Goal: Information Seeking & Learning: Learn about a topic

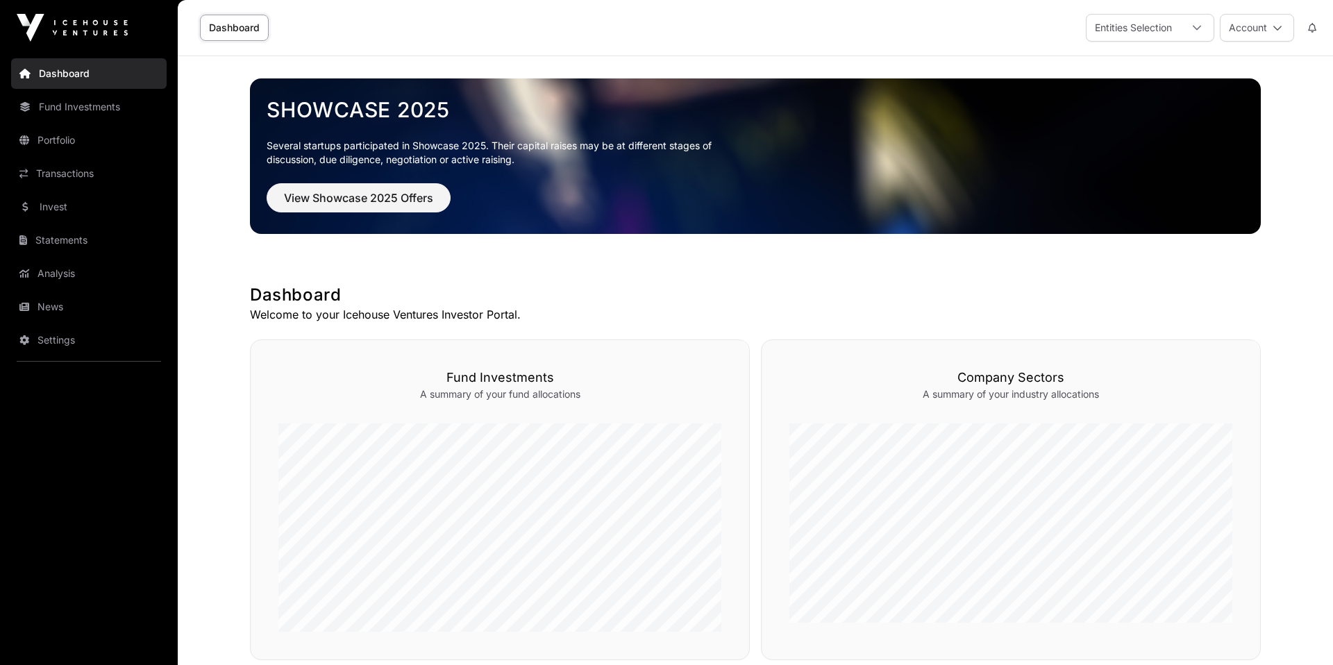
scroll to position [390, 0]
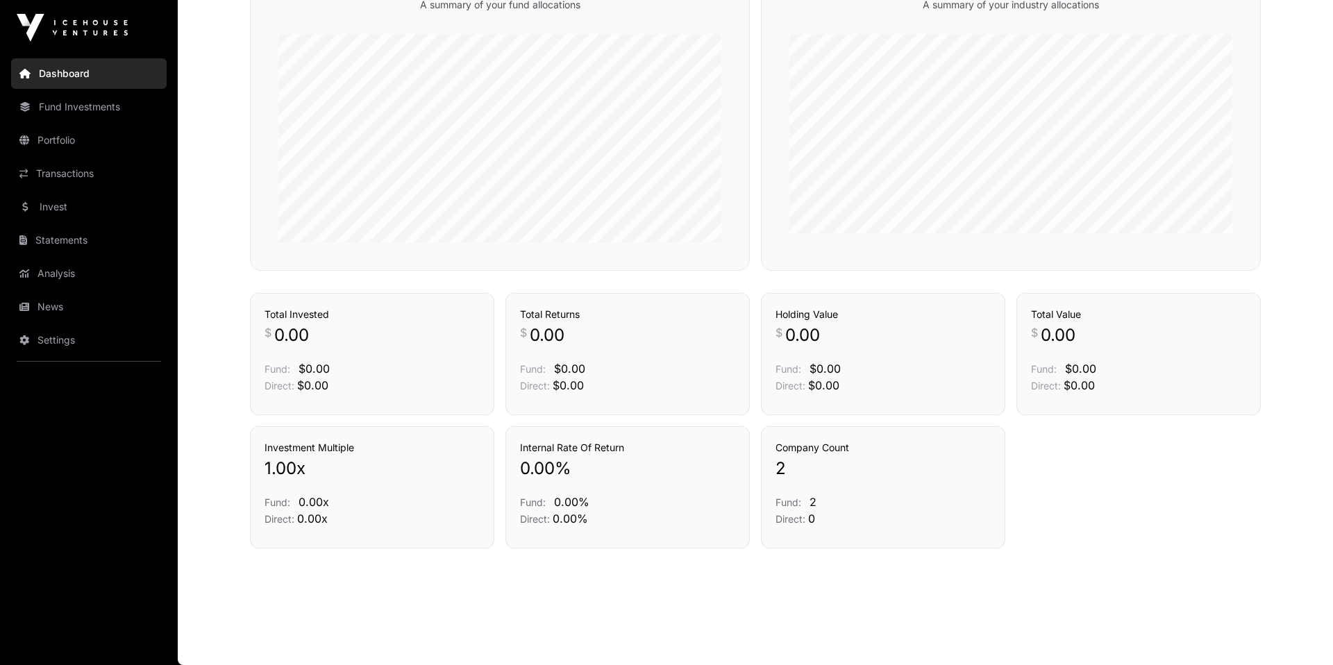
click at [77, 198] on link "Invest" at bounding box center [89, 207] width 156 height 31
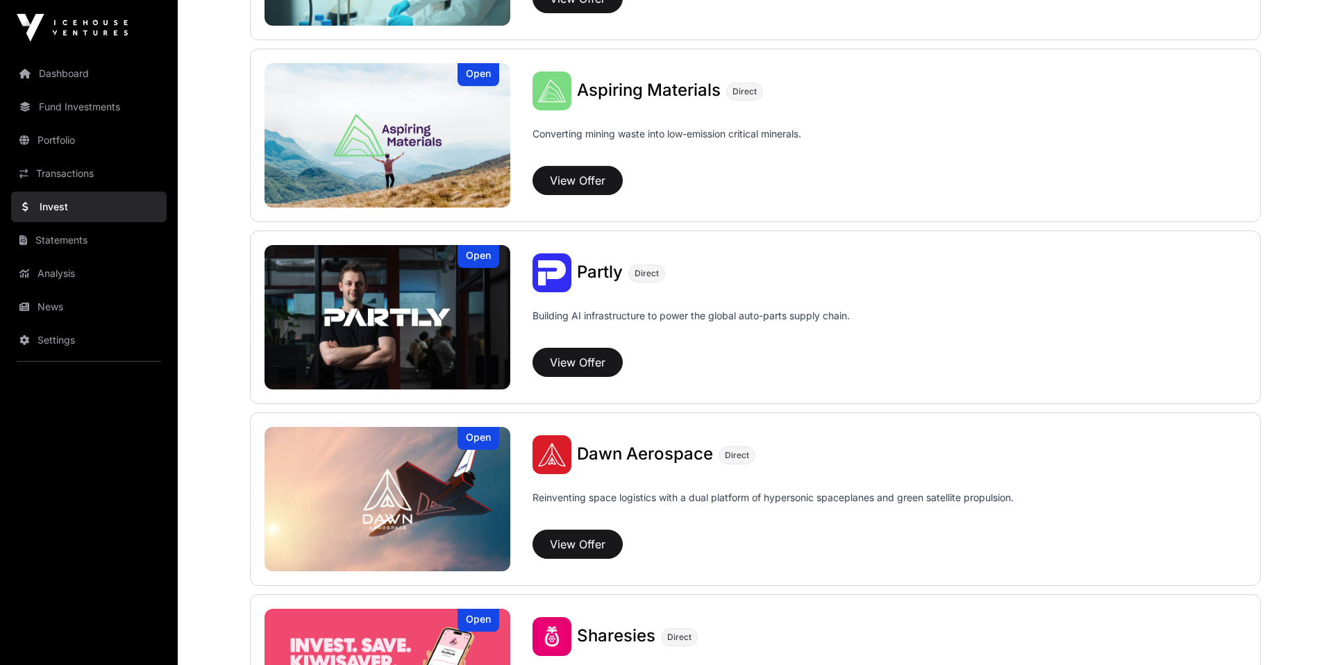
scroll to position [1209, 0]
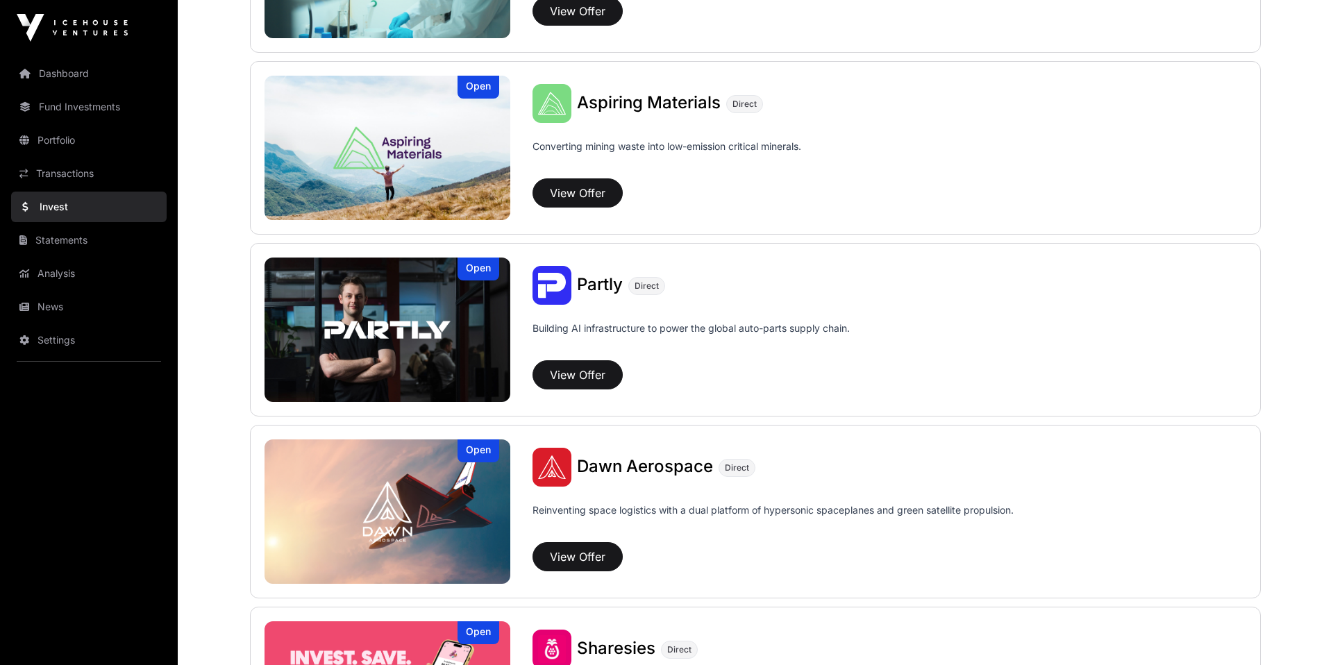
click at [426, 144] on img at bounding box center [388, 148] width 246 height 144
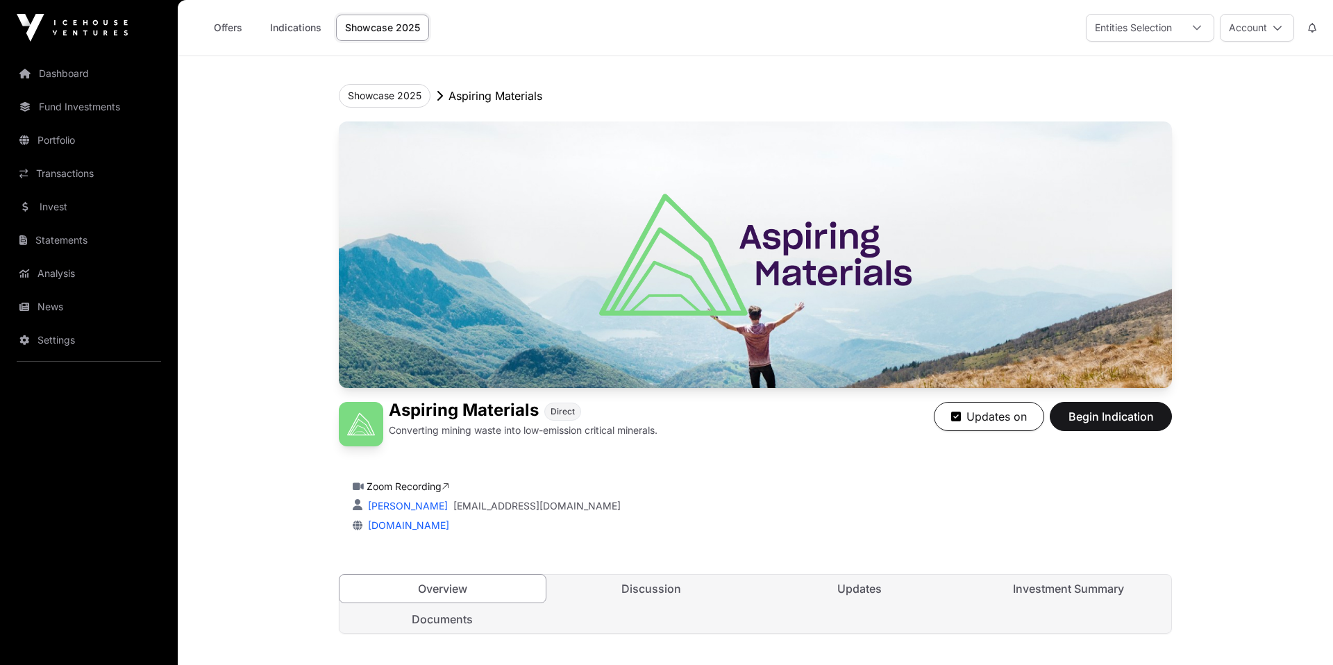
scroll to position [260, 0]
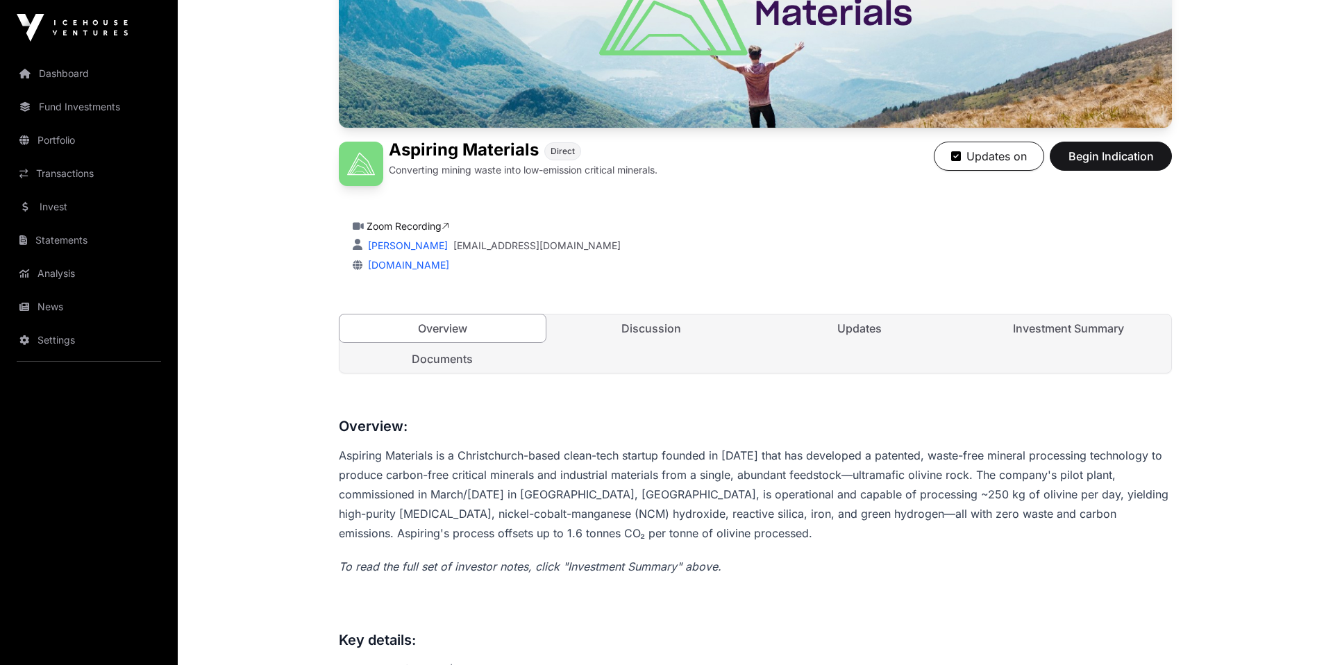
click at [1054, 338] on link "Investment Summary" at bounding box center [1069, 329] width 206 height 28
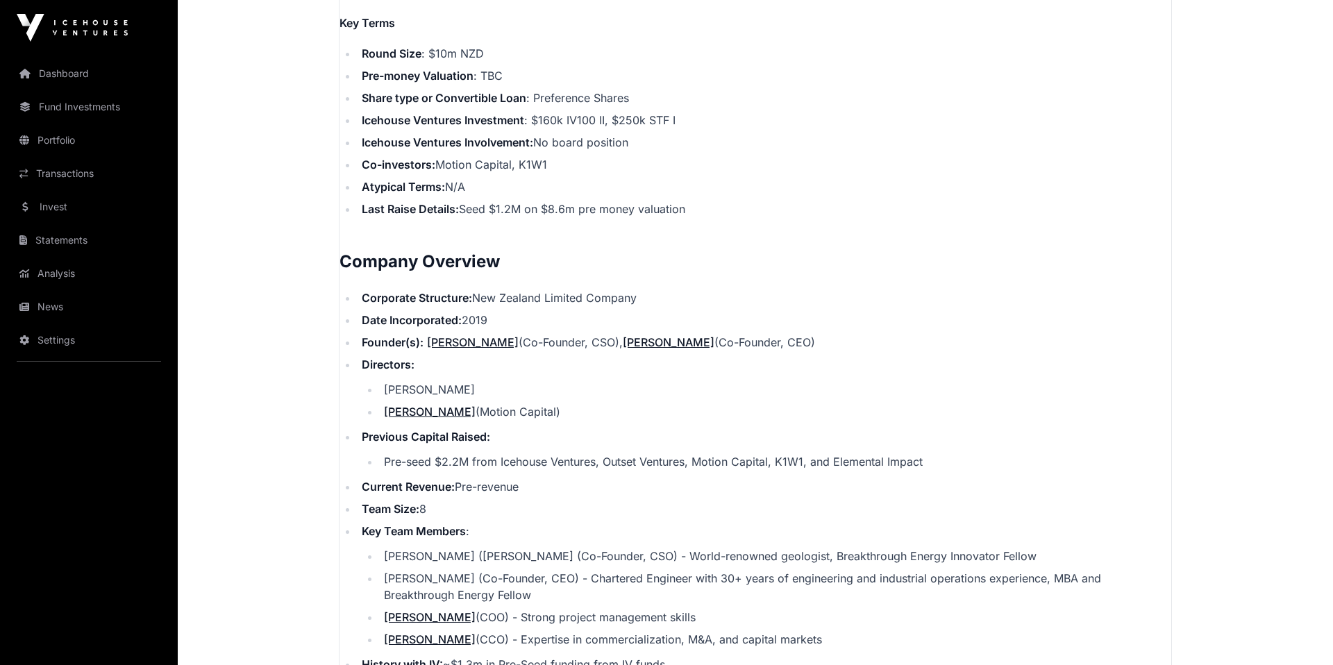
scroll to position [1560, 0]
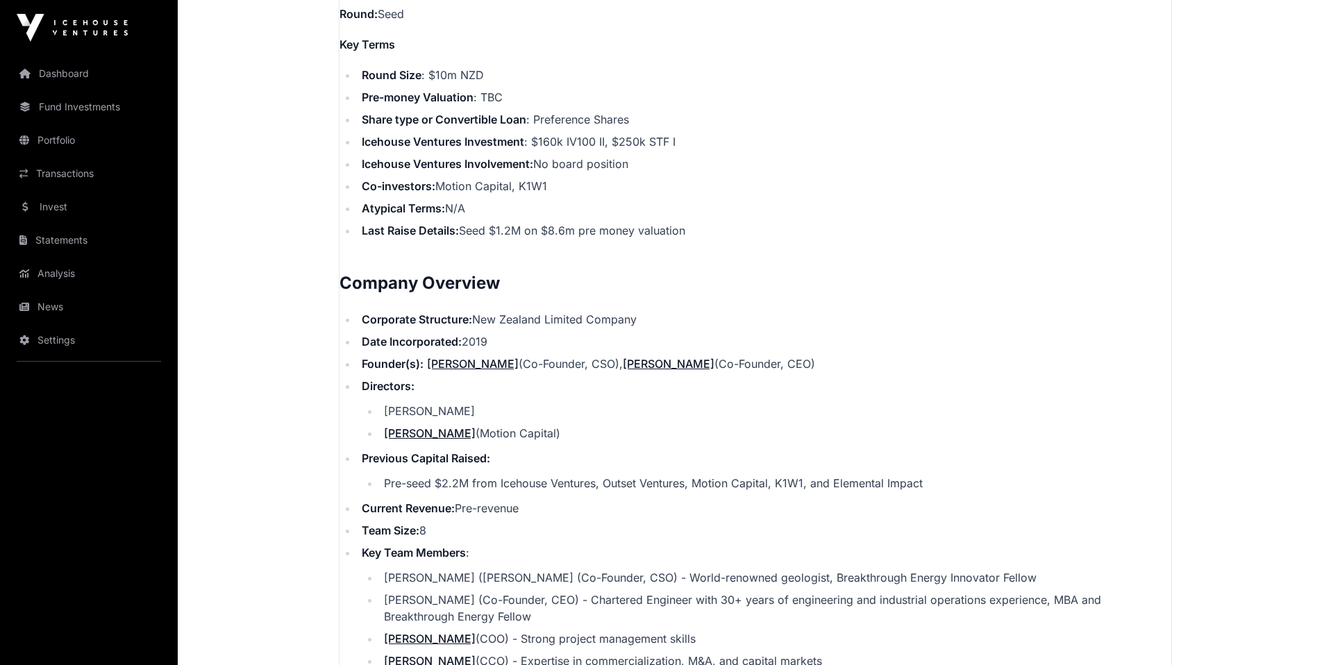
click at [565, 142] on li "Icehouse Ventures Investment : $160k IV100 II, $250k STF I" at bounding box center [765, 141] width 814 height 17
click at [594, 140] on li "Icehouse Ventures Investment : $160k IV100 II, $250k STF I" at bounding box center [765, 141] width 814 height 17
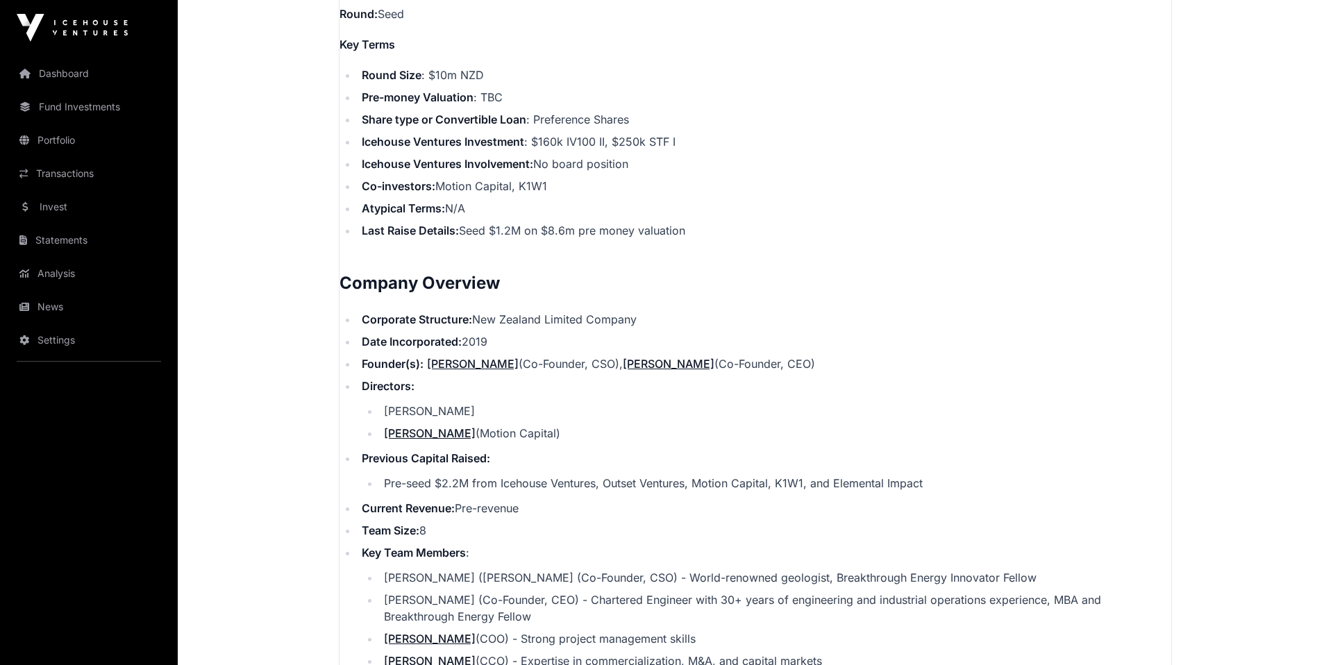
click at [576, 138] on li "Icehouse Ventures Investment : $160k IV100 II, $250k STF I" at bounding box center [765, 141] width 814 height 17
click at [656, 142] on li "Icehouse Ventures Investment : $160k IV100 II, $250k STF I" at bounding box center [765, 141] width 814 height 17
drag, startPoint x: 656, startPoint y: 142, endPoint x: 673, endPoint y: 142, distance: 16.7
click at [673, 142] on li "Icehouse Ventures Investment : $160k IV100 II, $250k STF I" at bounding box center [765, 141] width 814 height 17
click at [628, 137] on li "Icehouse Ventures Investment : $160k IV100 II, $250k STF I" at bounding box center [765, 141] width 814 height 17
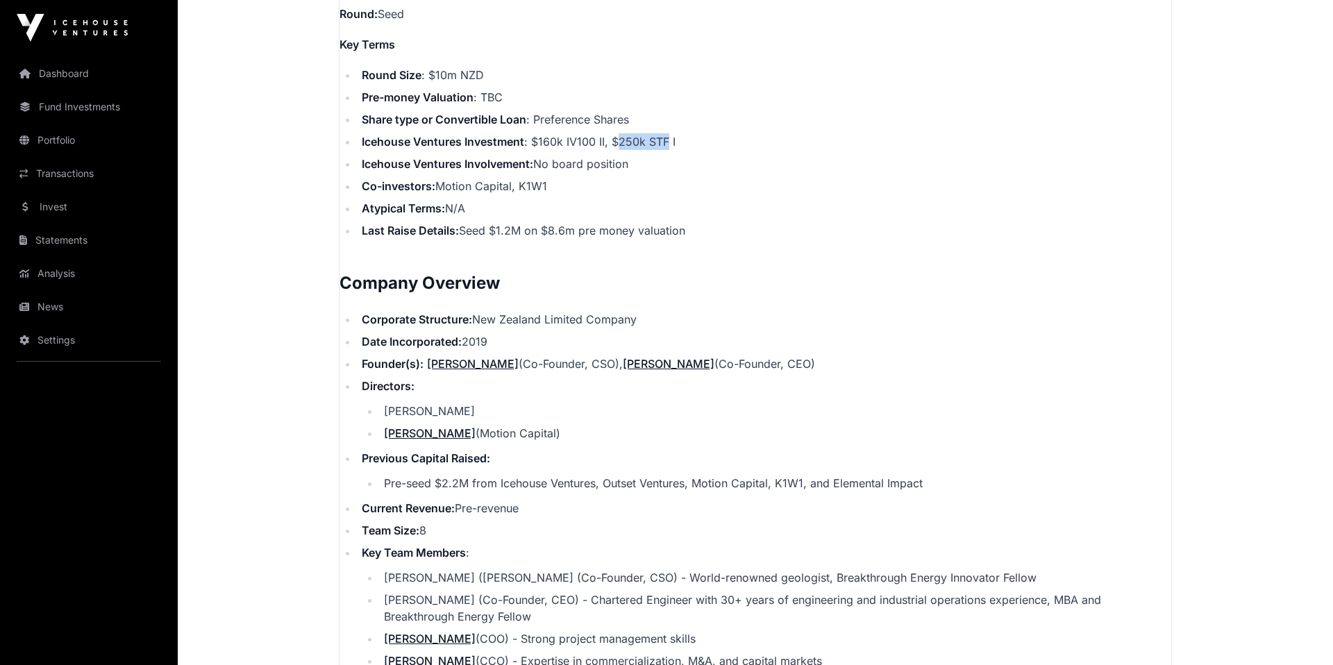
drag, startPoint x: 628, startPoint y: 137, endPoint x: 657, endPoint y: 137, distance: 28.5
click at [657, 137] on li "Icehouse Ventures Investment : $160k IV100 II, $250k STF I" at bounding box center [765, 141] width 814 height 17
click at [657, 140] on li "Icehouse Ventures Investment : $160k IV100 II, $250k STF I" at bounding box center [765, 141] width 814 height 17
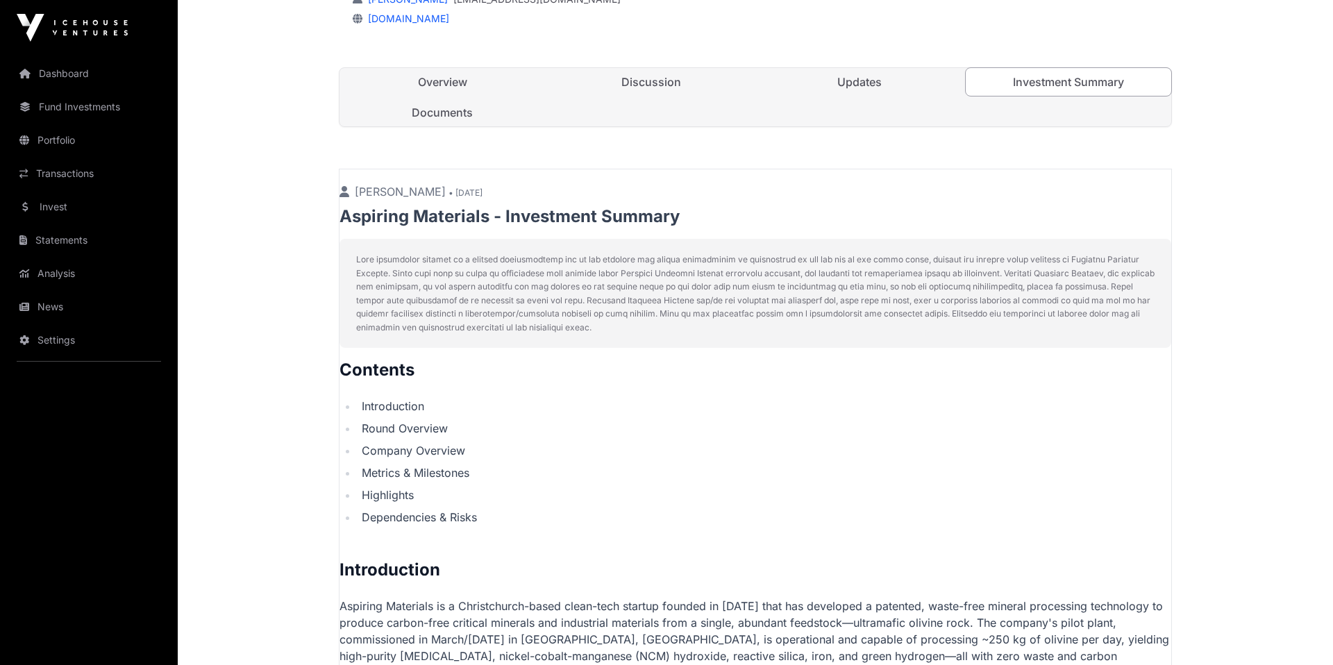
scroll to position [0, 0]
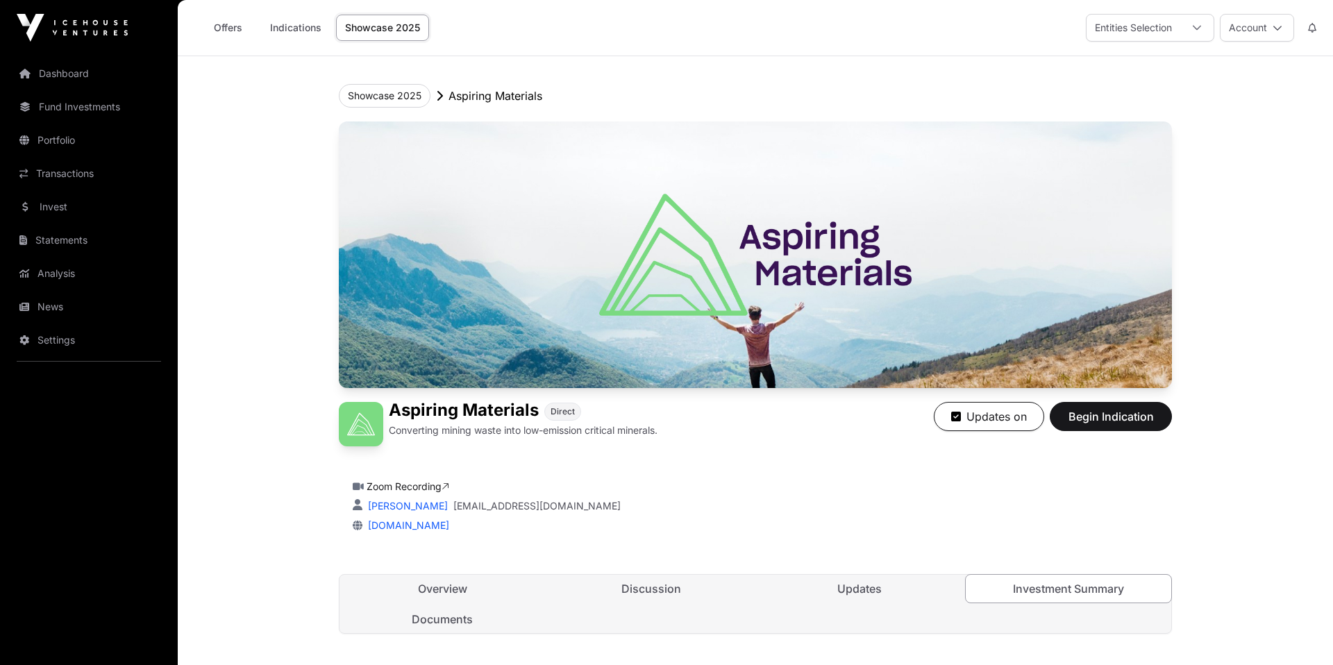
click at [58, 207] on link "Invest" at bounding box center [89, 207] width 156 height 31
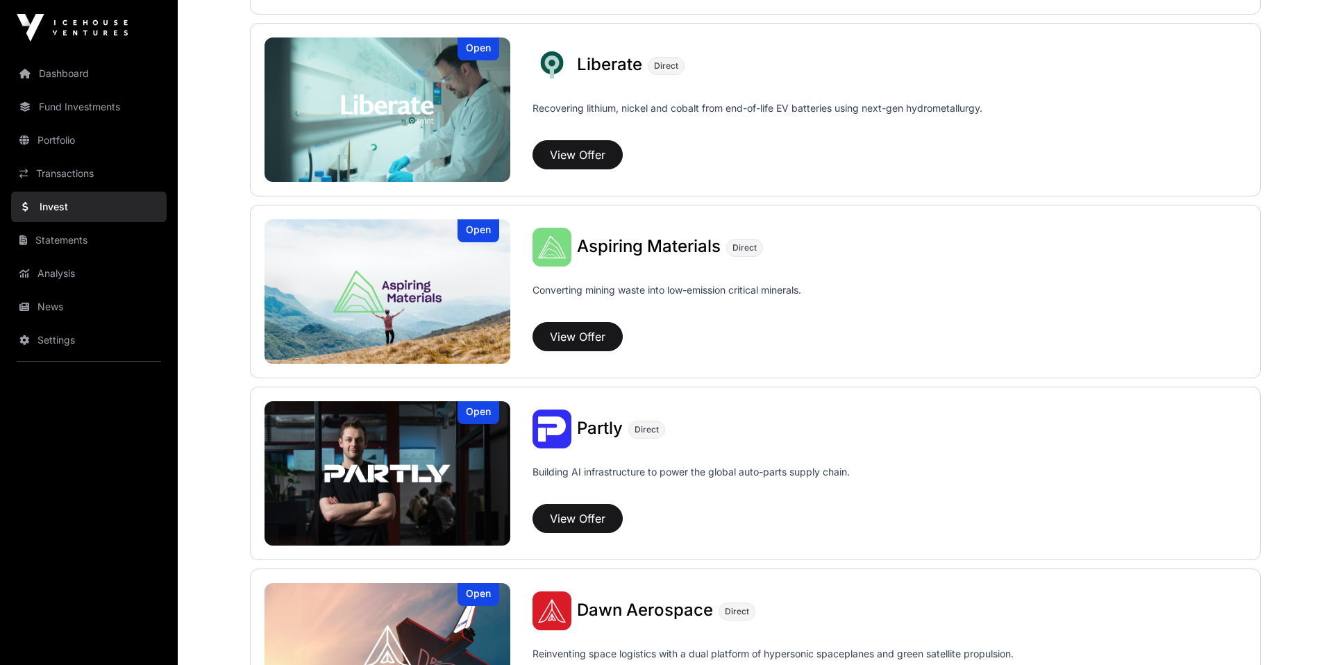
scroll to position [1478, 0]
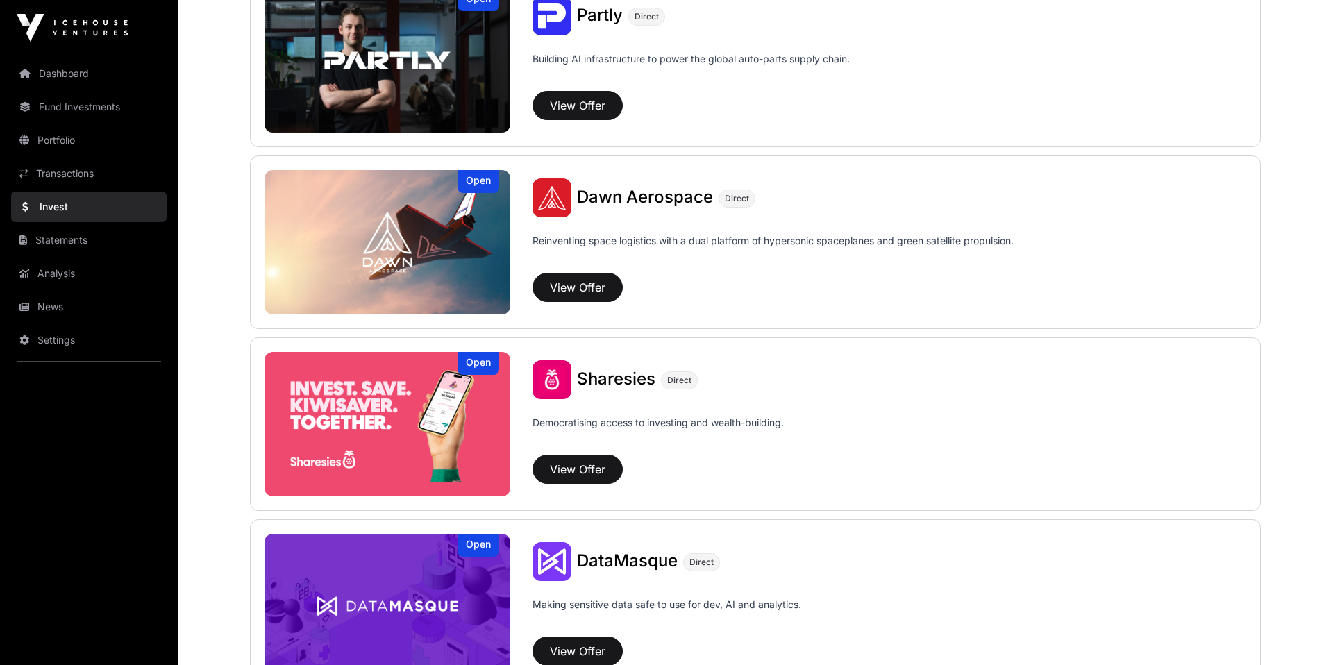
click at [624, 211] on div "[PERSON_NAME] Aerospace Direct" at bounding box center [890, 197] width 715 height 39
click at [610, 197] on span "Dawn Aerospace" at bounding box center [645, 197] width 136 height 20
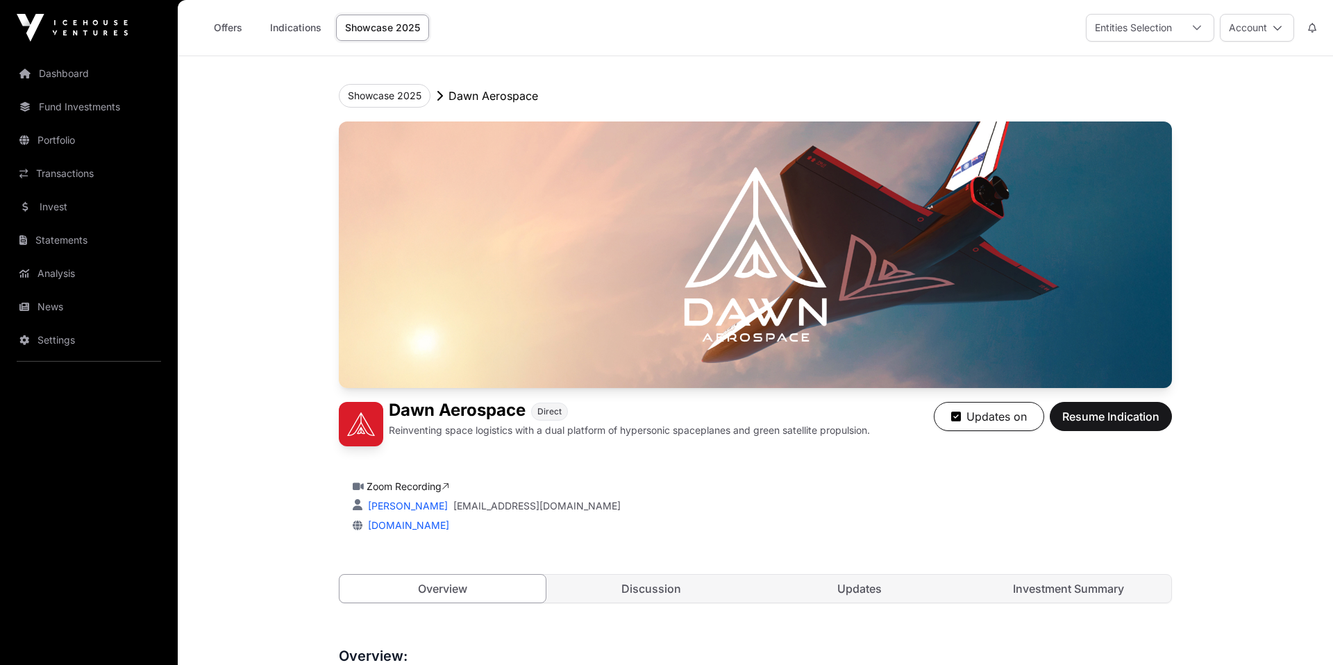
scroll to position [359, 0]
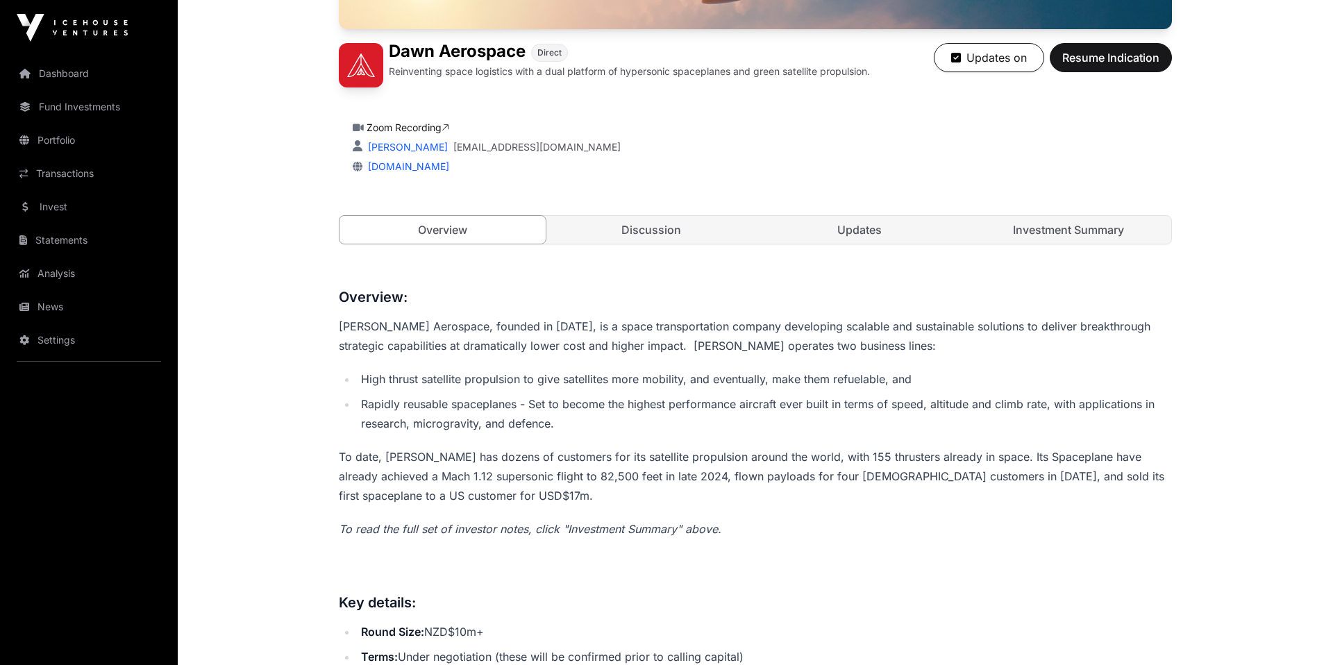
click at [1039, 237] on link "Investment Summary" at bounding box center [1069, 230] width 206 height 28
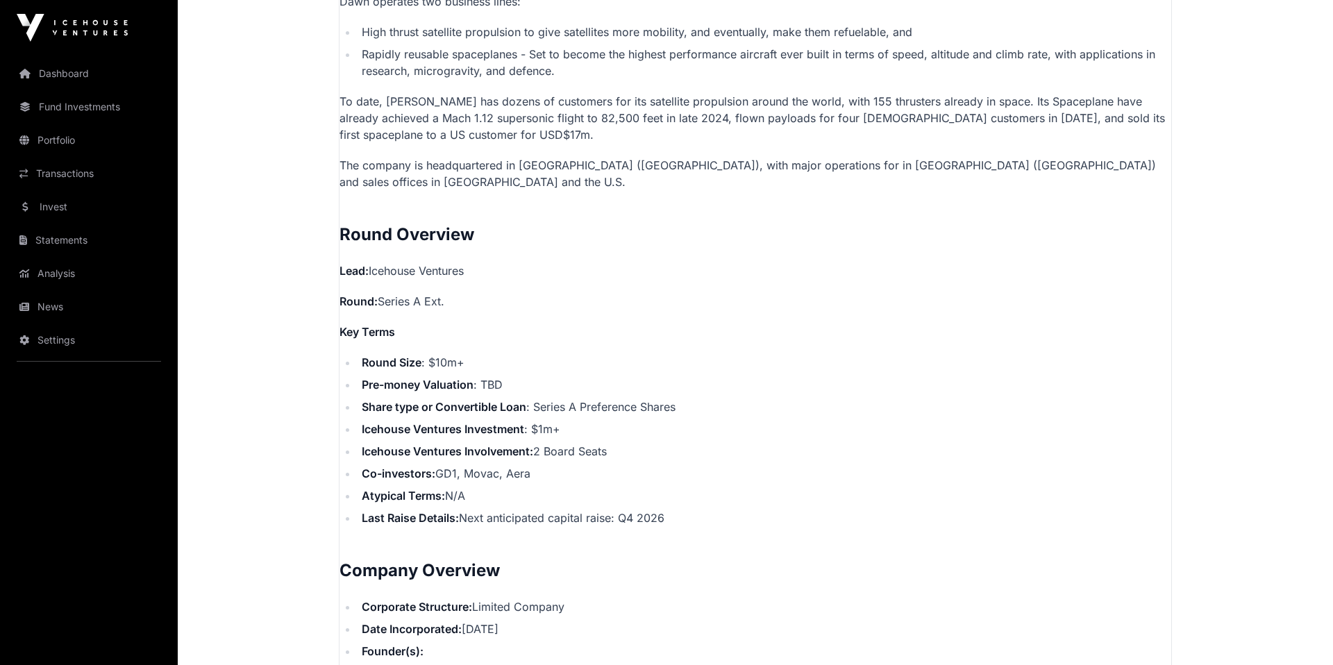
scroll to position [1142, 0]
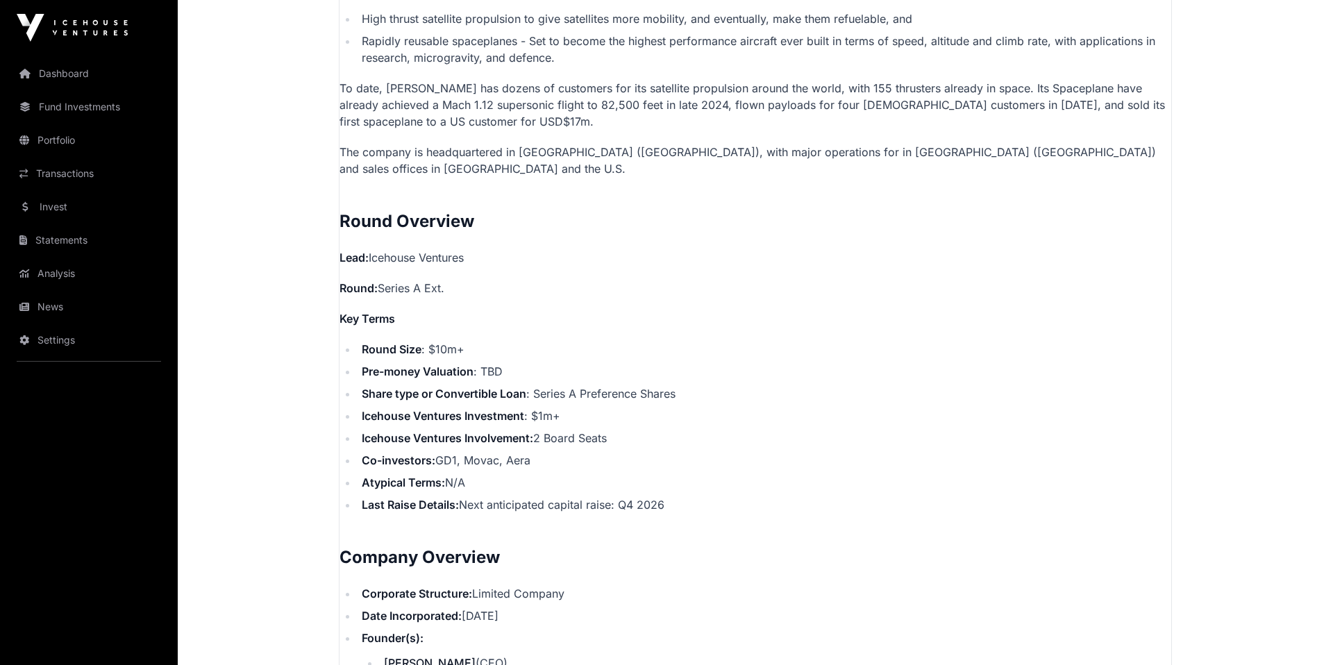
click at [523, 409] on strong "Icehouse Ventures Investment" at bounding box center [443, 416] width 162 height 14
drag, startPoint x: 523, startPoint y: 404, endPoint x: 543, endPoint y: 422, distance: 27.0
click at [542, 421] on ul "Round Size : $10m+ Pre-money Valuation : TBD Share type or Convertible Loan : S…" at bounding box center [756, 427] width 832 height 172
click at [566, 430] on li "Icehouse Ventures Involvement: 2 Board Seats" at bounding box center [765, 438] width 814 height 17
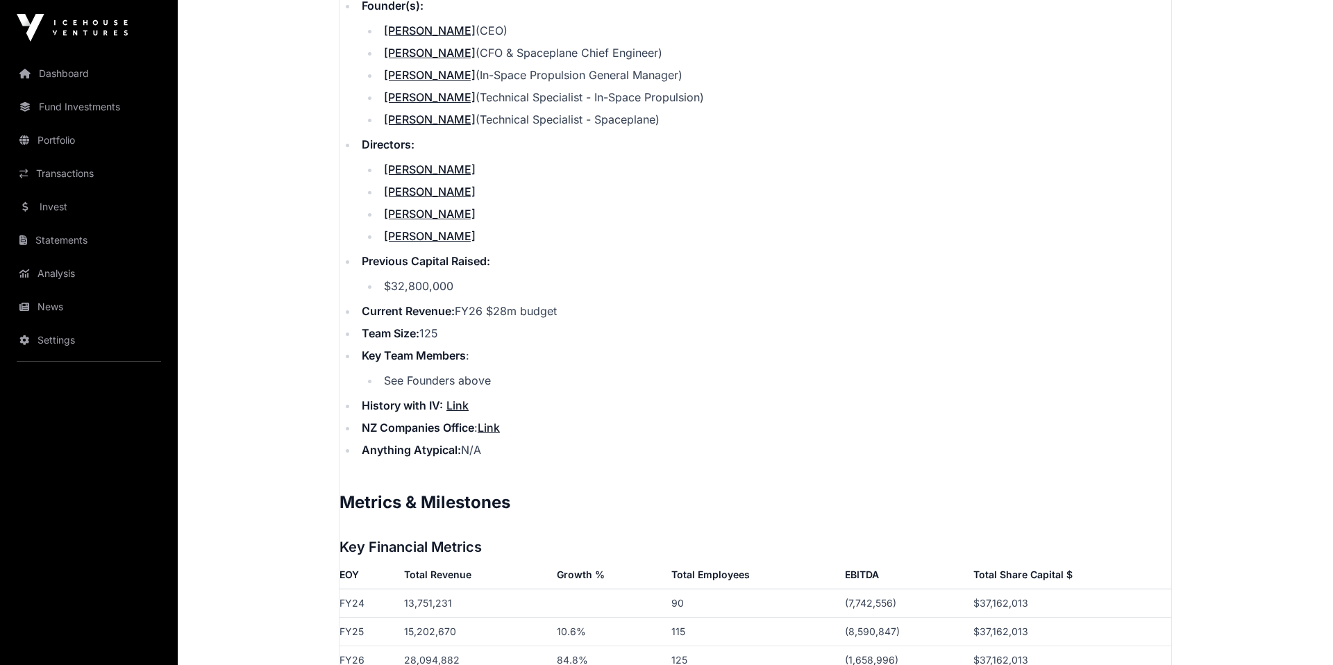
scroll to position [1787, 0]
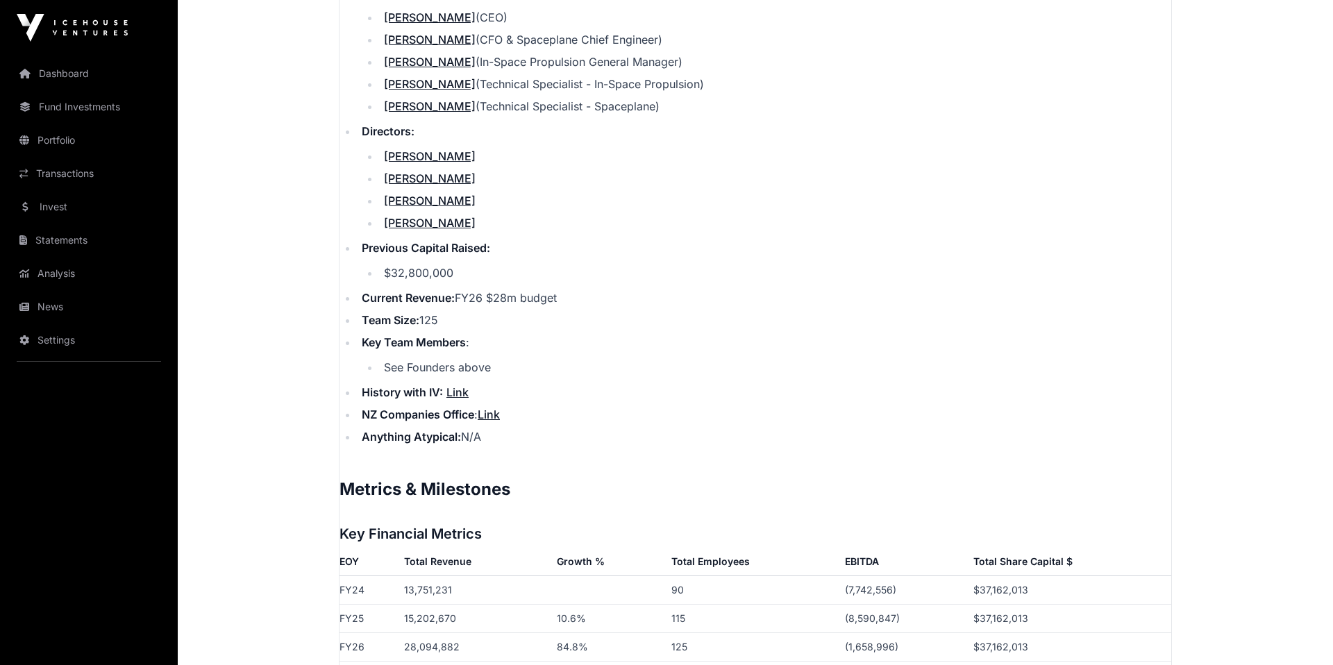
click at [535, 290] on li "Current Revenue: FY26 $28m budget" at bounding box center [765, 298] width 814 height 17
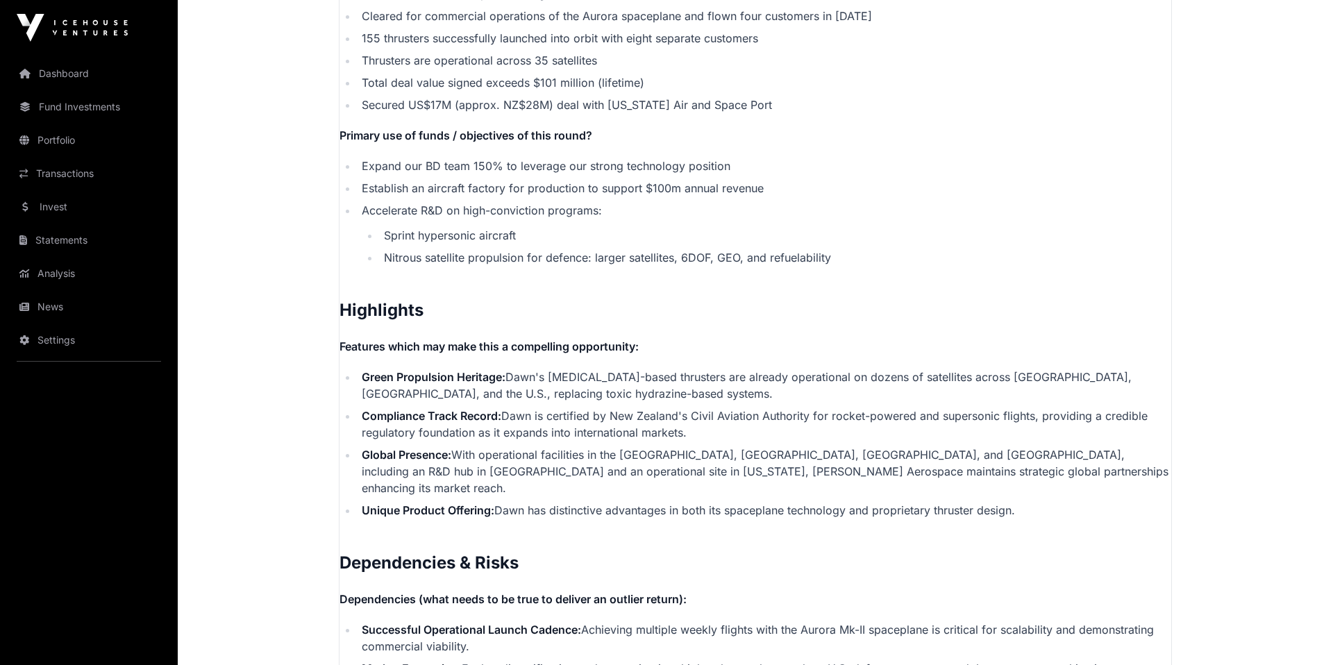
scroll to position [2684, 0]
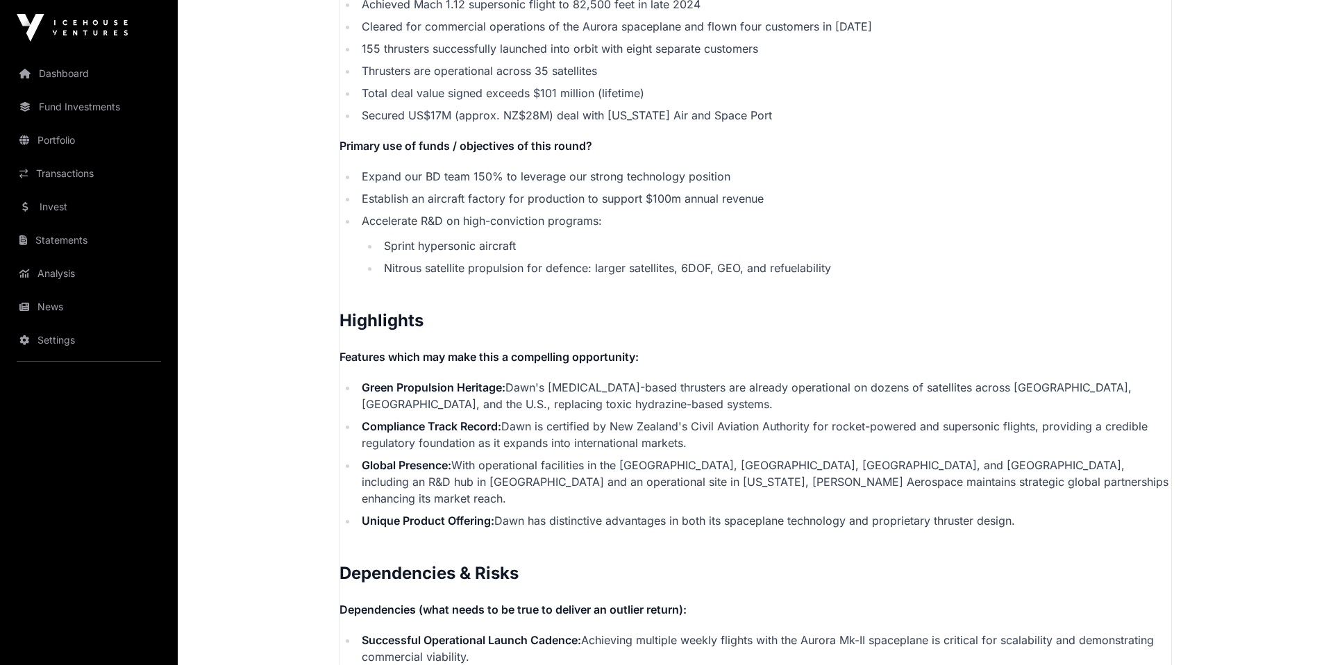
click at [533, 190] on li "Establish an aircraft factory for production to support $100m annual revenue" at bounding box center [765, 198] width 814 height 17
click at [551, 212] on li "Accelerate R&D on high-conviction programs: Sprint hypersonic aircraft [MEDICAL…" at bounding box center [765, 244] width 814 height 64
click at [537, 190] on li "Establish an aircraft factory for production to support $100m annual revenue" at bounding box center [765, 198] width 814 height 17
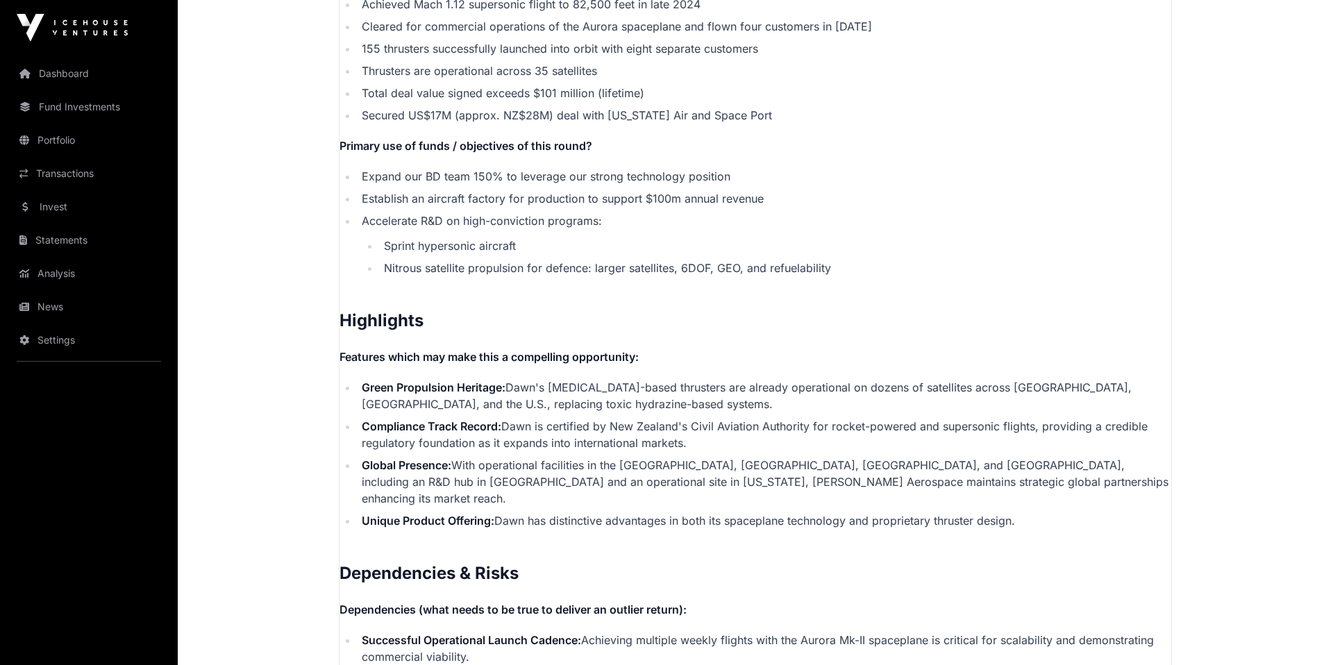
click at [537, 190] on li "Establish an aircraft factory for production to support $100m annual revenue" at bounding box center [765, 198] width 814 height 17
click at [557, 168] on li "Expand our BD team 150% to leverage our strong technology position" at bounding box center [765, 176] width 814 height 17
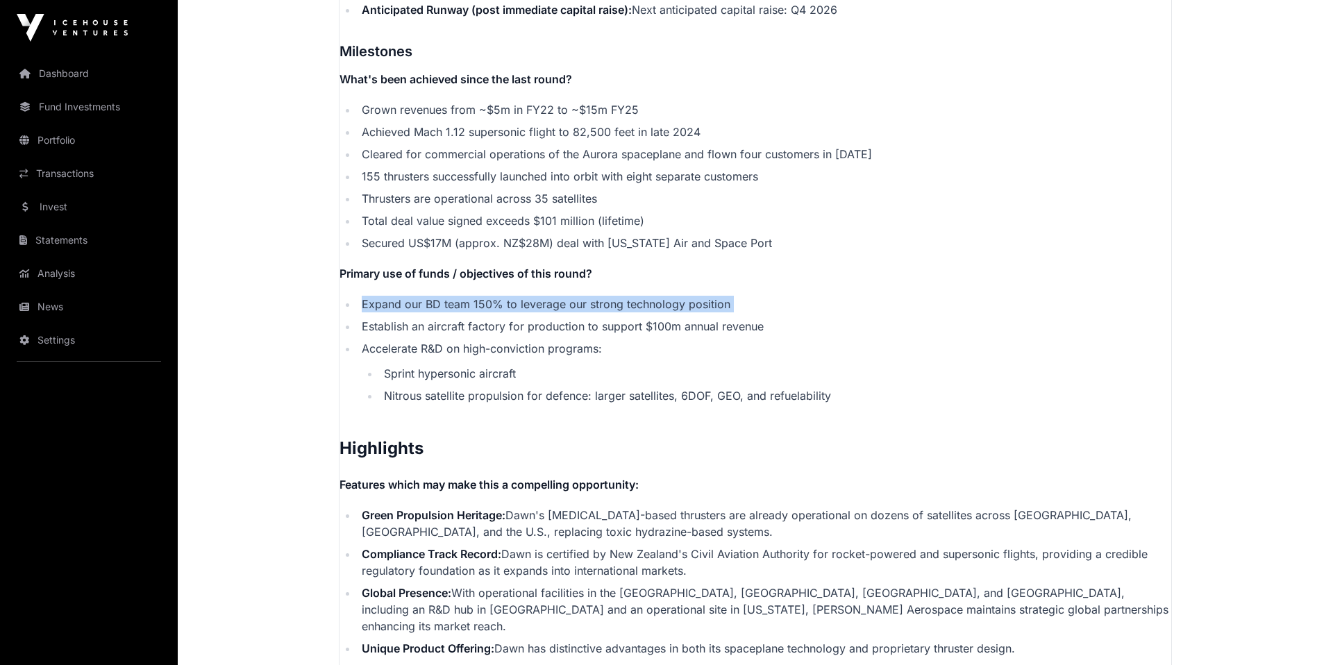
scroll to position [2543, 0]
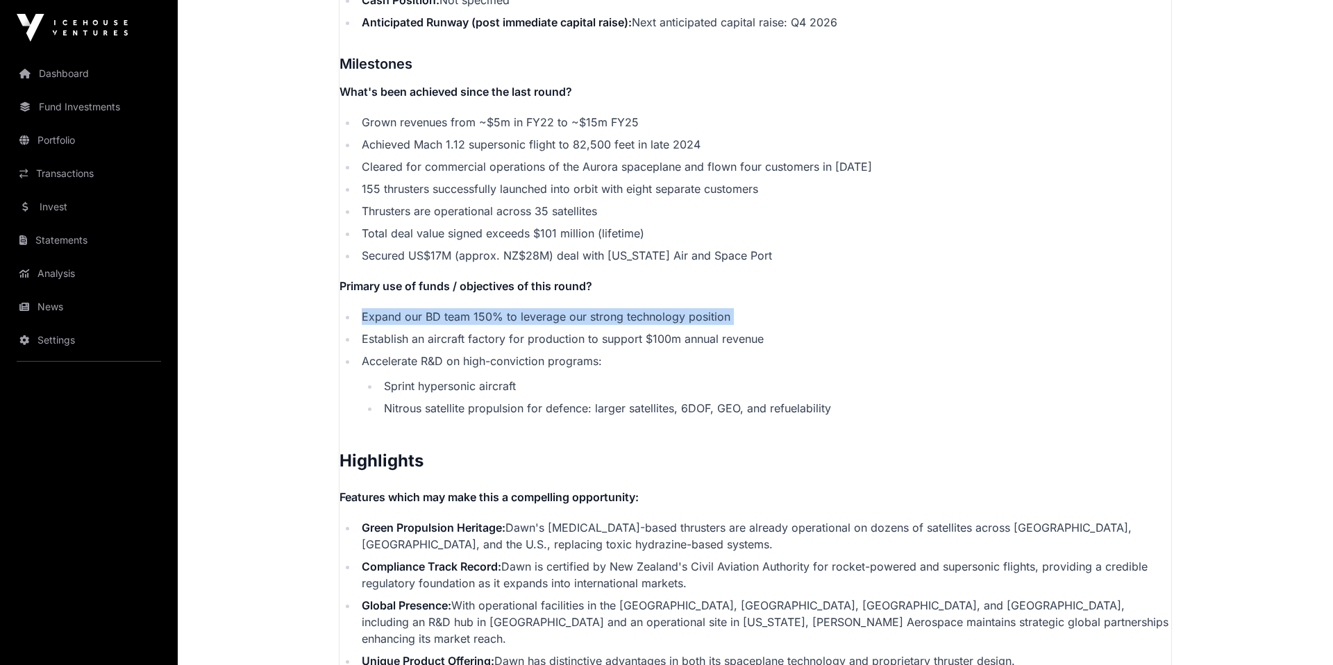
click at [551, 247] on li "Secured US$17M (approx. NZ$28M) deal with [US_STATE] Air and Space Port" at bounding box center [765, 255] width 814 height 17
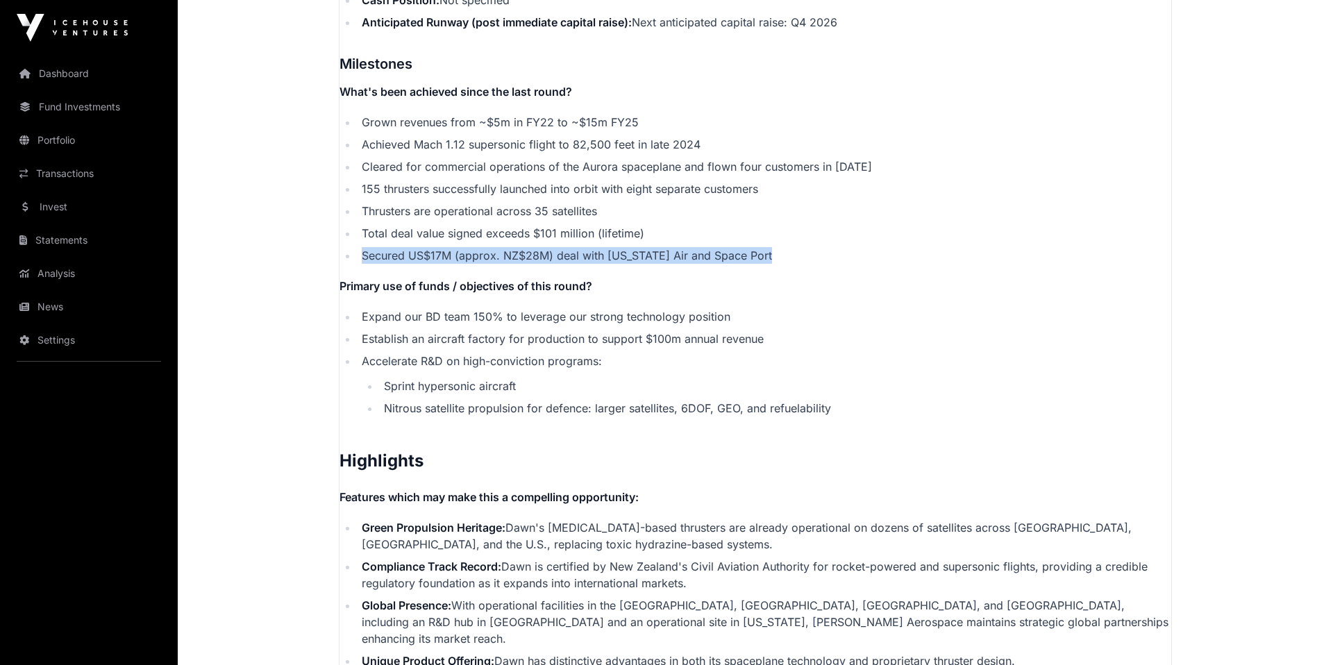
click at [557, 353] on li "Accelerate R&D on high-conviction programs: Sprint hypersonic aircraft [MEDICAL…" at bounding box center [765, 385] width 814 height 64
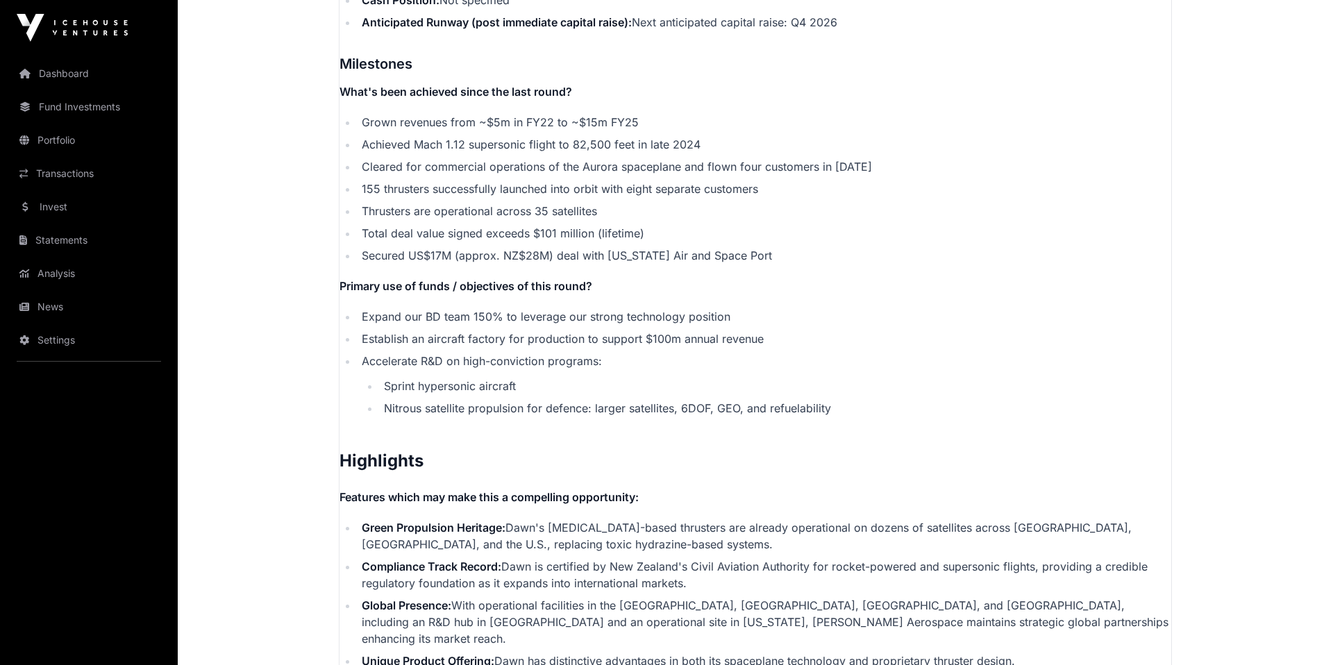
click at [557, 353] on li "Accelerate R&D on high-conviction programs: Sprint hypersonic aircraft [MEDICAL…" at bounding box center [765, 385] width 814 height 64
click at [566, 378] on li "Sprint hypersonic aircraft" at bounding box center [776, 386] width 792 height 17
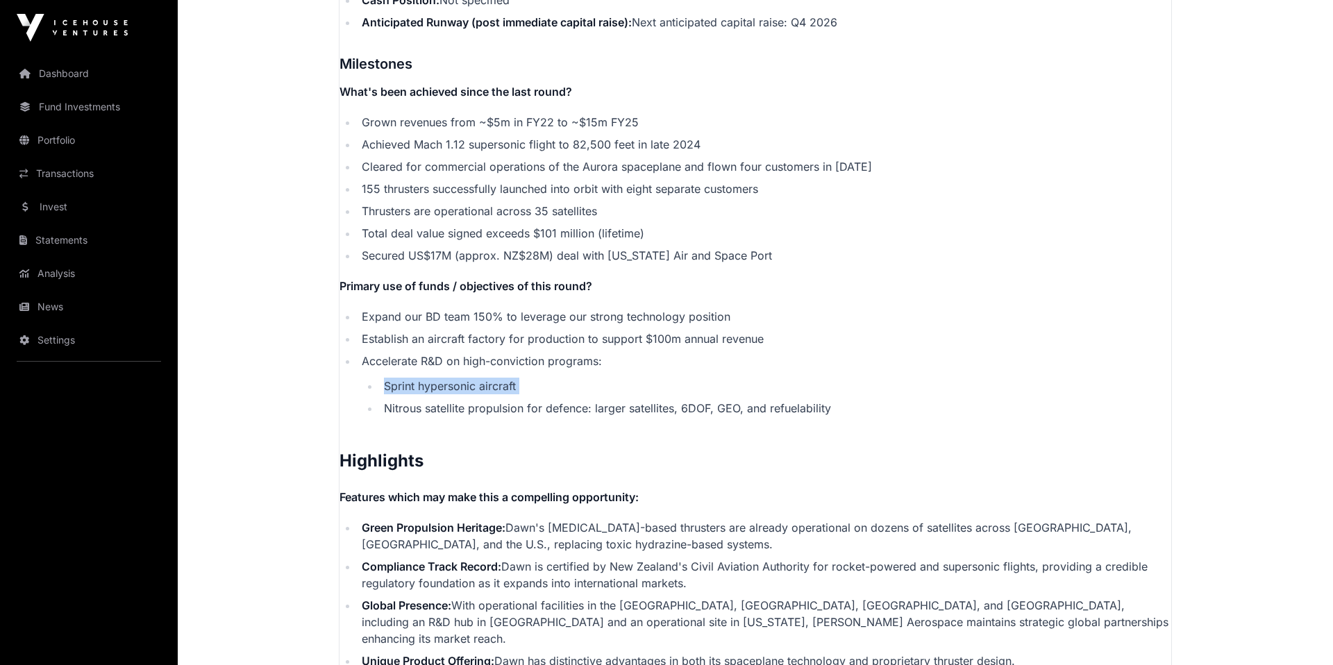
click at [572, 400] on li "Nitrous satellite propulsion for defence: larger satellites, 6DOF, GEO, and ref…" at bounding box center [776, 408] width 792 height 17
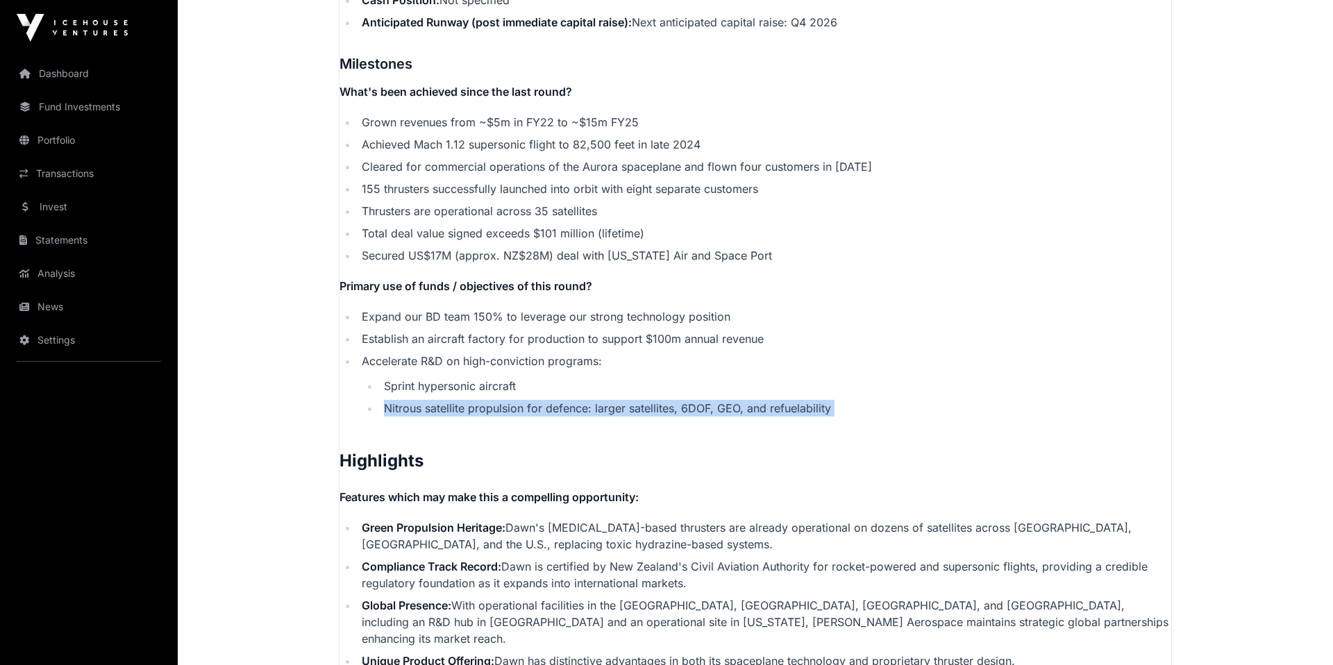
click at [583, 400] on li "Nitrous satellite propulsion for defence: larger satellites, 6DOF, GEO, and ref…" at bounding box center [776, 408] width 792 height 17
